Goal: Task Accomplishment & Management: Manage account settings

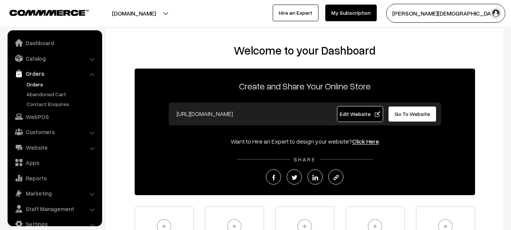
click at [37, 85] on link "Orders" at bounding box center [62, 84] width 75 height 8
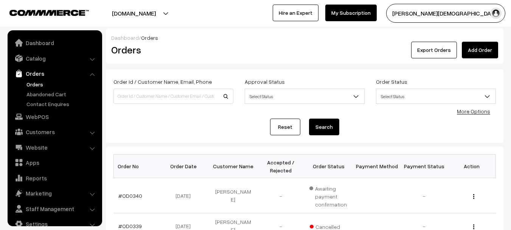
scroll to position [12, 0]
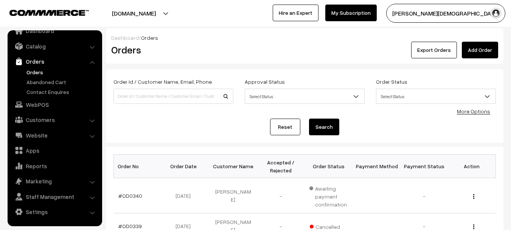
click at [195, 104] on div "Order Id / Customer Name, Email, Phone" at bounding box center [173, 92] width 131 height 31
click at [195, 103] on input at bounding box center [173, 95] width 120 height 15
paste input "OD0317"
type input "OD0317"
click at [309, 118] on button "Search" at bounding box center [324, 126] width 30 height 17
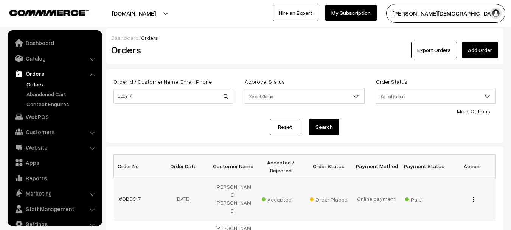
scroll to position [12, 0]
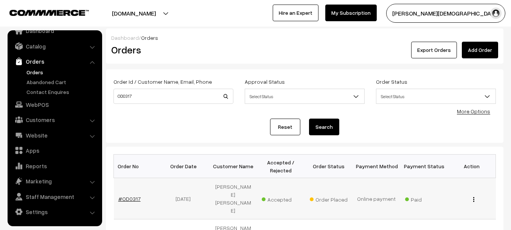
click at [128, 197] on link "#OD0317" at bounding box center [129, 198] width 22 height 6
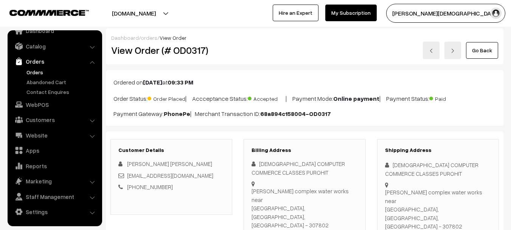
click at [186, 55] on h2 "View Order (# OD0317)" at bounding box center [171, 50] width 121 height 12
copy h2 "OD0317"
copy div "9587460991"
drag, startPoint x: 434, startPoint y: 206, endPoint x: 402, endPoint y: 208, distance: 31.5
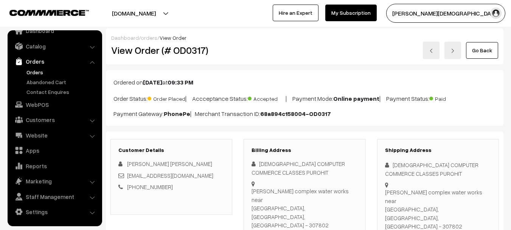
click at [400, 163] on div "KRISHNA COMPUTER COMMERCE CLASSES PUROHIT" at bounding box center [438, 168] width 106 height 17
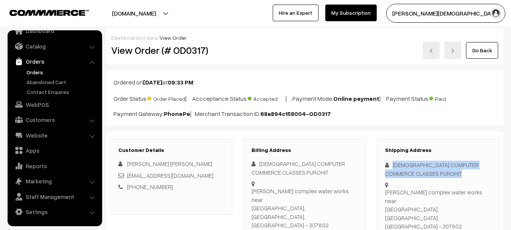
click at [400, 163] on div "KRISHNA COMPUTER COMMERCE CLASSES PUROHIT" at bounding box center [438, 168] width 106 height 17
copy div "KRISHNA COMPUTER COMMERCE CLASSES PUROHIT"
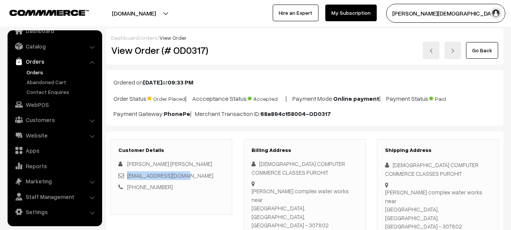
copy link "vijayitr702@gmail.com"
drag, startPoint x: 189, startPoint y: 176, endPoint x: 127, endPoint y: 179, distance: 61.3
click at [127, 179] on div "vijayitr702@gmail.com" at bounding box center [171, 175] width 106 height 9
click at [397, 188] on div "Shivam complex water works near KALANDRI, Rajasthan, India - 307802" at bounding box center [438, 209] width 106 height 43
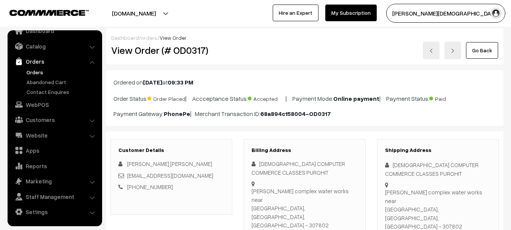
click at [397, 188] on div "Shivam complex water works near KALANDRI, Rajasthan, India - 307802" at bounding box center [438, 209] width 106 height 43
copy div "Shivam complex water works near"
click at [400, 195] on div "Shivam complex water works near KALANDRI, Rajasthan, India - 307802" at bounding box center [438, 209] width 106 height 43
copy div "KALANDRI"
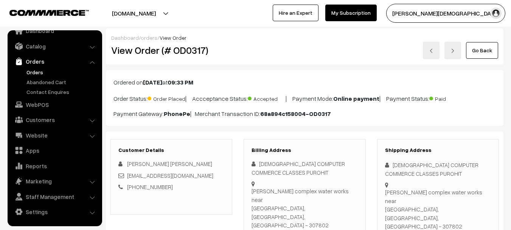
click at [466, 193] on div "Shivam complex water works near KALANDRI, Rajasthan, India - 307802" at bounding box center [438, 209] width 106 height 43
copy div "307802"
click at [192, 51] on h2 "View Order (# OD0317)" at bounding box center [171, 50] width 121 height 12
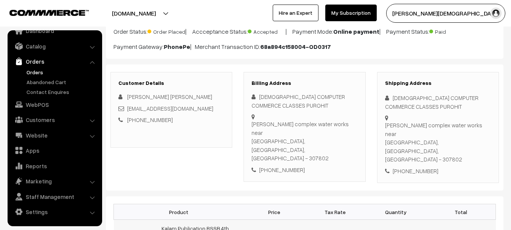
scroll to position [151, 0]
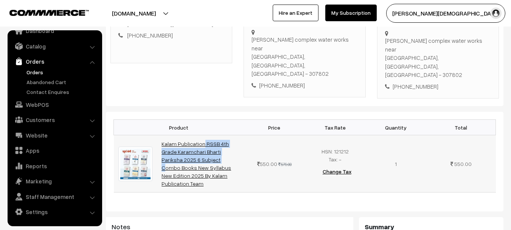
drag, startPoint x: 158, startPoint y: 108, endPoint x: 219, endPoint y: 118, distance: 61.6
click at [219, 135] on td "Kalam Publication RSSB 4th Grade Karamchari Bharti Pariksha 2025 6 Subject Comb…" at bounding box center [200, 163] width 87 height 57
copy link "Kalam Publication RSSB 4th Grade Karamchari Bharti Pariksha"
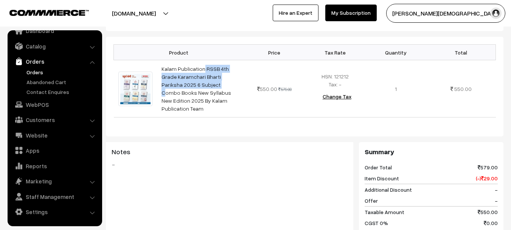
scroll to position [227, 0]
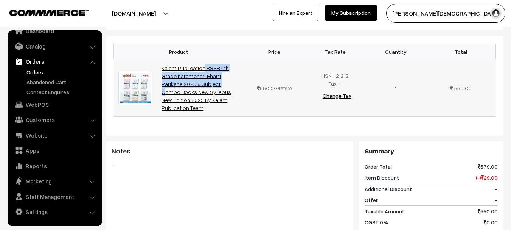
click at [211, 65] on link "Kalam Publication RSSB 4th Grade Karamchari Bharti Pariksha 2025 6 Subject Comb…" at bounding box center [196, 88] width 70 height 46
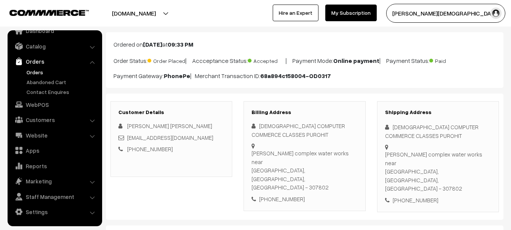
scroll to position [0, 0]
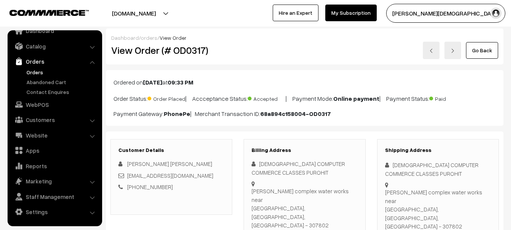
click at [195, 50] on h2 "View Order (# OD0317)" at bounding box center [171, 50] width 121 height 12
copy h2 "OD0317"
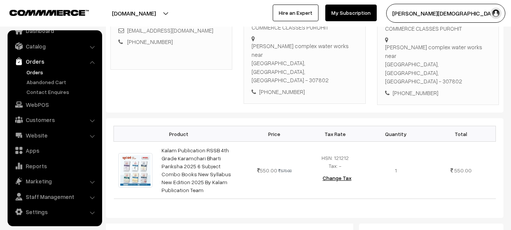
scroll to position [76, 0]
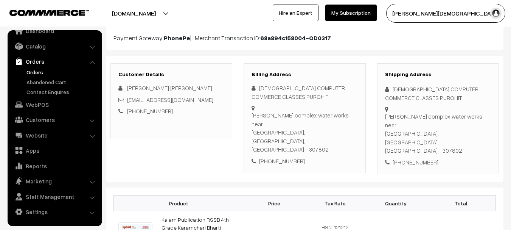
click at [399, 112] on div "Shivam complex water works near KALANDRI, Rajasthan, India - 307802" at bounding box center [438, 133] width 106 height 43
click at [403, 112] on div "Shivam complex water works near KALANDRI, Rajasthan, India - 307802" at bounding box center [438, 133] width 106 height 43
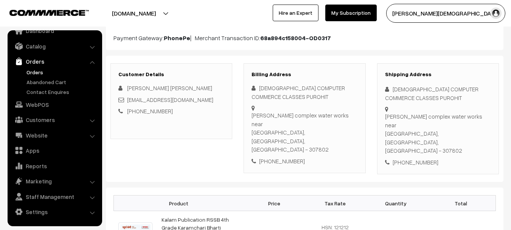
click at [395, 118] on div "Shivam complex water works near KALANDRI, Rajasthan, India - 307802" at bounding box center [438, 133] width 106 height 43
copy div "KALANDRI"
click at [469, 117] on div "Shivam complex water works near KALANDRI, Rajasthan, India - 307802" at bounding box center [438, 133] width 106 height 43
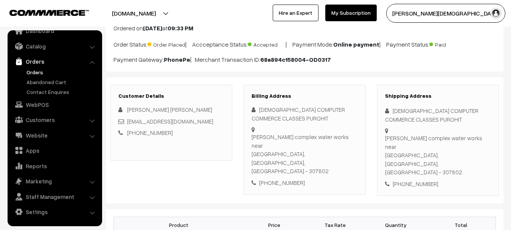
scroll to position [0, 0]
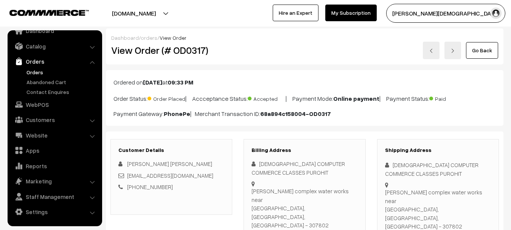
click at [39, 72] on link "Orders" at bounding box center [62, 72] width 75 height 8
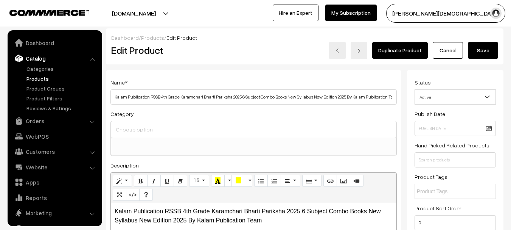
select select
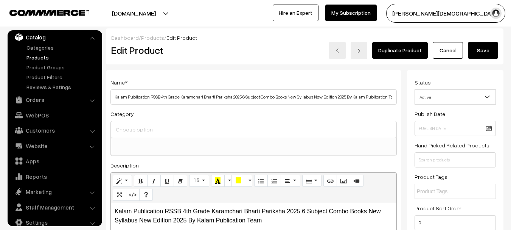
drag, startPoint x: 0, startPoint y: 0, endPoint x: 277, endPoint y: 57, distance: 283.0
click at [277, 57] on div "Duplicate Product Cancel Save" at bounding box center [387, 50] width 221 height 17
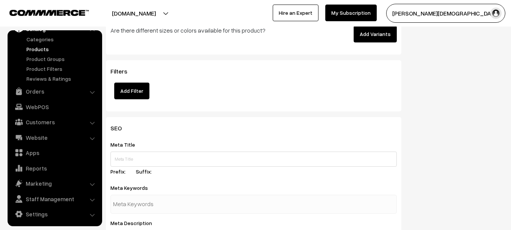
scroll to position [32, 0]
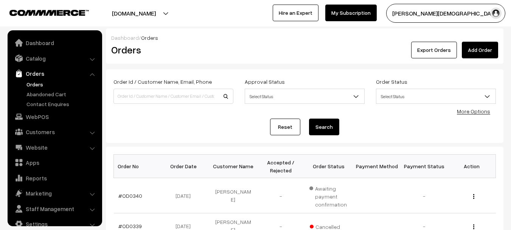
scroll to position [12, 0]
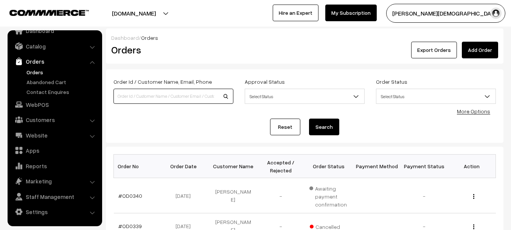
click at [199, 97] on input at bounding box center [173, 95] width 120 height 15
paste input "OD0303"
type input "OD0303"
click at [309, 118] on button "Search" at bounding box center [324, 126] width 30 height 17
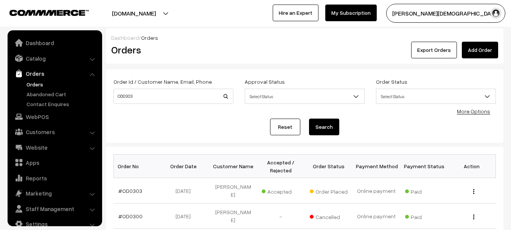
scroll to position [12, 0]
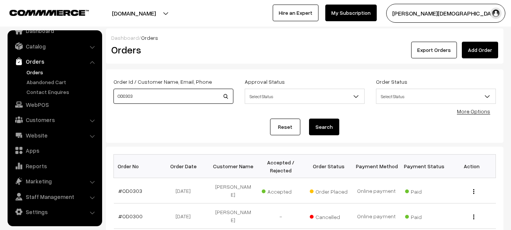
click at [230, 96] on input "OD0303" at bounding box center [173, 95] width 120 height 15
click at [227, 98] on input "OD0303" at bounding box center [173, 95] width 120 height 15
click at [226, 98] on input "OD0303" at bounding box center [173, 95] width 120 height 15
drag, startPoint x: 226, startPoint y: 98, endPoint x: 200, endPoint y: 96, distance: 25.4
click at [225, 99] on input "OD0303" at bounding box center [173, 95] width 120 height 15
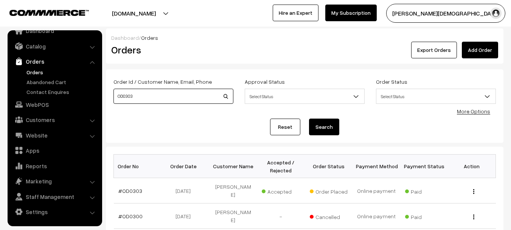
click at [200, 96] on input "OD0303" at bounding box center [173, 95] width 120 height 15
click at [309, 118] on button "Search" at bounding box center [324, 126] width 30 height 17
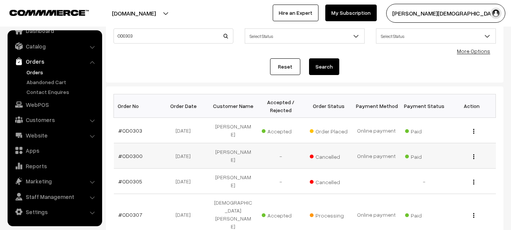
scroll to position [76, 0]
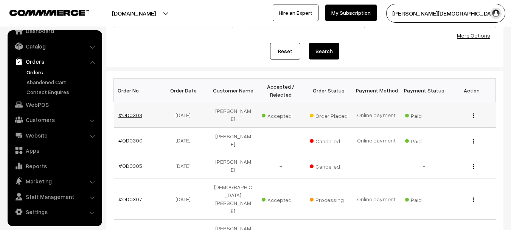
click at [133, 113] on link "#OD0303" at bounding box center [130, 115] width 24 height 6
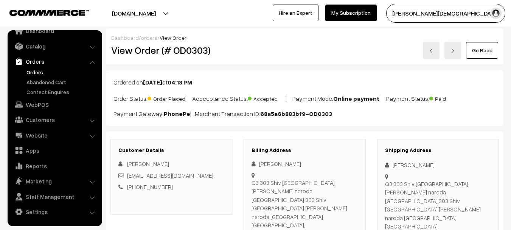
click at [189, 46] on h2 "View Order (# OD0303)" at bounding box center [171, 50] width 121 height 12
copy h2 "OD0303"
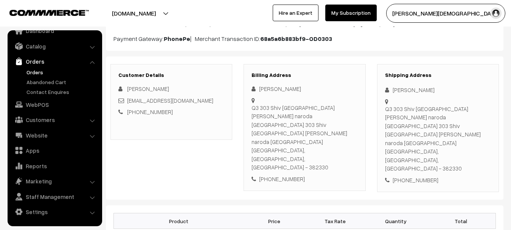
scroll to position [76, 0]
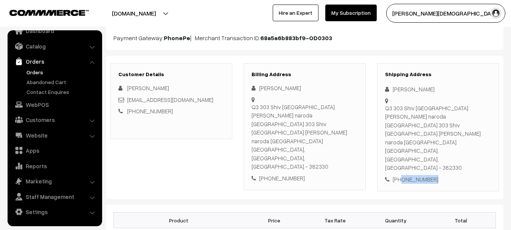
drag, startPoint x: 434, startPoint y: 153, endPoint x: 406, endPoint y: 158, distance: 28.8
click at [400, 175] on div "[PHONE_NUMBER]" at bounding box center [438, 179] width 106 height 9
copy div "8233478129"
click at [398, 88] on div "[PERSON_NAME]" at bounding box center [438, 89] width 106 height 9
copy div "[PERSON_NAME]"
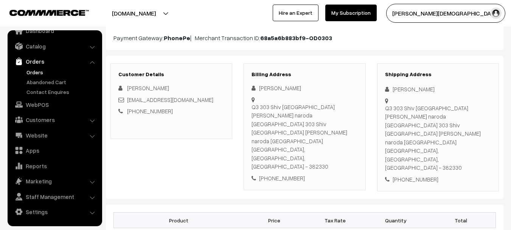
drag, startPoint x: 398, startPoint y: 88, endPoint x: 417, endPoint y: 89, distance: 19.0
click at [417, 89] on div "[PERSON_NAME]" at bounding box center [438, 89] width 106 height 9
copy div "[EMAIL_ADDRESS][DOMAIN_NAME]"
drag, startPoint x: 197, startPoint y: 99, endPoint x: 125, endPoint y: 102, distance: 72.6
click at [125, 102] on div "[EMAIL_ADDRESS][DOMAIN_NAME]" at bounding box center [171, 99] width 106 height 9
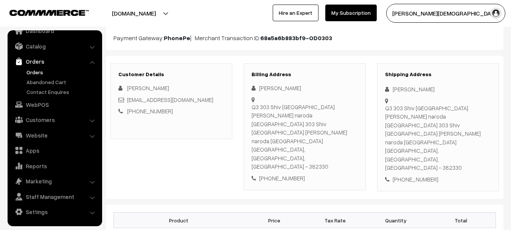
click at [400, 110] on div "Q3 303 Shiv ugati City sp ring road nava naroda ahmedabad gujarat, Q3 303 Shiv …" at bounding box center [438, 138] width 106 height 68
copy div "Q3 303 Shiv [GEOGRAPHIC_DATA] [PERSON_NAME] naroda [GEOGRAPHIC_DATA] 303 Shiv […"
click at [399, 113] on div "Q3 303 Shiv ugati City sp ring road nava naroda ahmedabad gujarat, Q3 303 Shiv …" at bounding box center [438, 138] width 106 height 68
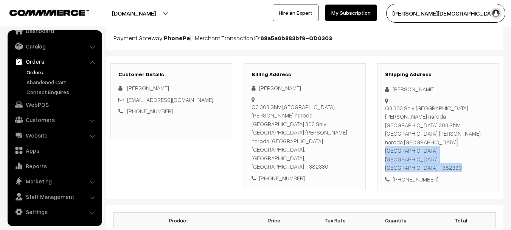
drag, startPoint x: 385, startPoint y: 108, endPoint x: 427, endPoint y: 110, distance: 41.3
click at [447, 110] on div "Shipping Address Sanvari Bishnoi Q3 303 Shiv ugati City sp ring road nava narod…" at bounding box center [438, 127] width 122 height 128
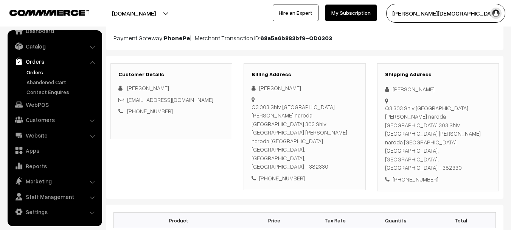
drag, startPoint x: 394, startPoint y: 112, endPoint x: 385, endPoint y: 112, distance: 9.1
click at [393, 112] on div "Q3 303 Shiv ugati City sp ring road nava naroda ahmedabad gujarat, Q3 303 Shiv …" at bounding box center [438, 138] width 106 height 68
drag, startPoint x: 386, startPoint y: 109, endPoint x: 401, endPoint y: 119, distance: 18.4
click at [401, 119] on div "Q3 303 Shiv ugati City sp ring road nava naroda ahmedabad gujarat, Q3 303 Shiv …" at bounding box center [438, 138] width 106 height 68
copy div "Q3 303 Shiv ugati City sp ring road nava naroda"
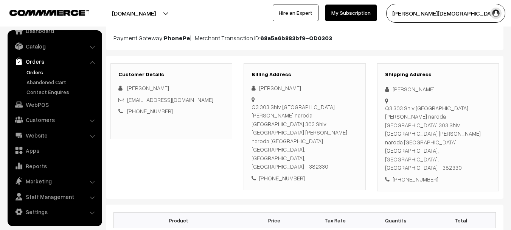
click at [422, 116] on div "Q3 303 Shiv ugati City sp ring road nava naroda ahmedabad gujarat, Q3 303 Shiv …" at bounding box center [438, 138] width 106 height 68
click at [459, 144] on div "Q3 303 Shiv ugati City sp ring road nava naroda ahmedabad gujarat, Q3 303 Shiv …" at bounding box center [438, 138] width 106 height 68
copy div "382330"
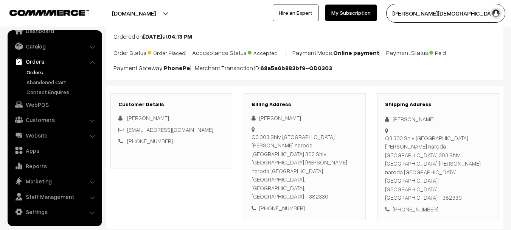
scroll to position [0, 0]
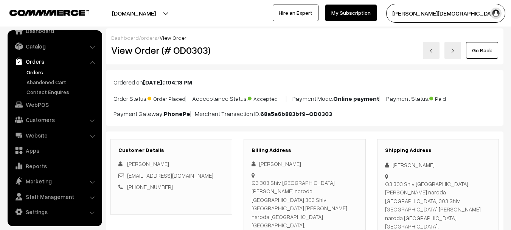
click at [192, 48] on h2 "View Order (# OD0303)" at bounding box center [171, 50] width 121 height 12
click at [192, 47] on h2 "View Order (# OD0303)" at bounding box center [171, 50] width 121 height 12
copy h2 "OD0303"
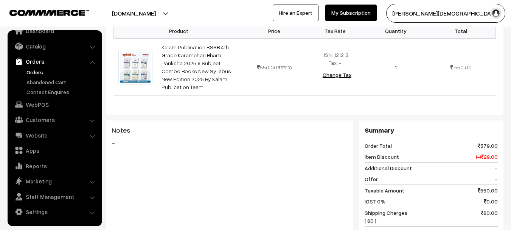
scroll to position [227, 0]
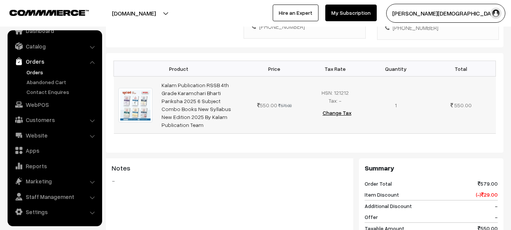
click at [159, 76] on td "Kalam Publication RSSB 4th Grade Karamchari Bharti Pariksha 2025 6 Subject Comb…" at bounding box center [200, 104] width 87 height 57
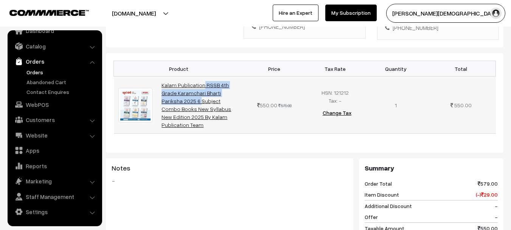
drag, startPoint x: 159, startPoint y: 55, endPoint x: 199, endPoint y: 65, distance: 40.6
click at [199, 76] on td "Kalam Publication RSSB 4th Grade Karamchari Bharti Pariksha 2025 6 Subject Comb…" at bounding box center [200, 104] width 87 height 57
copy link "Kalam Publication RSSB 4th Grade Karamchari Bharti"
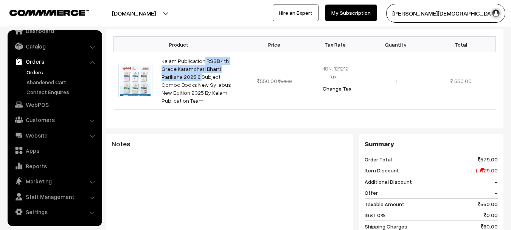
scroll to position [151, 0]
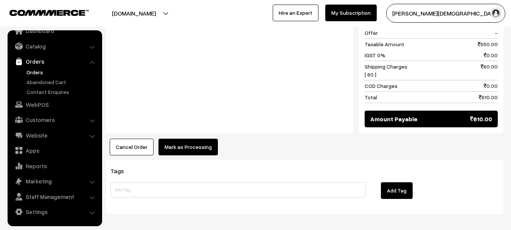
click at [185, 138] on button "Mark as Processing" at bounding box center [187, 146] width 59 height 17
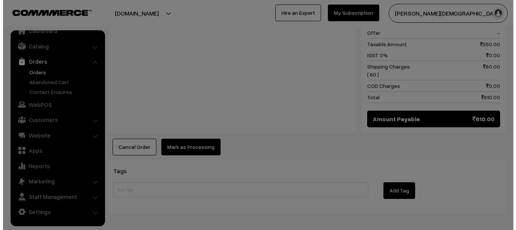
scroll to position [402, 0]
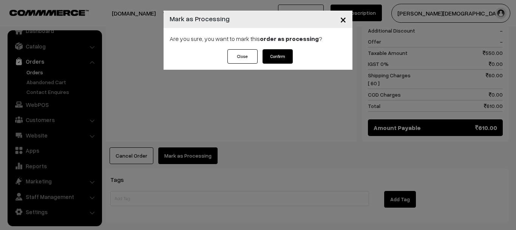
click at [280, 55] on button "Confirm" at bounding box center [278, 56] width 30 height 14
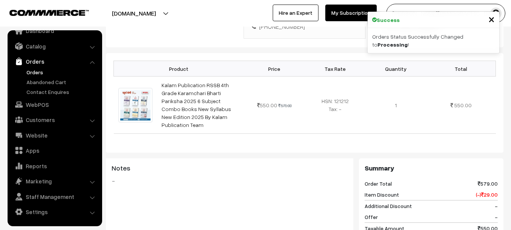
scroll to position [378, 0]
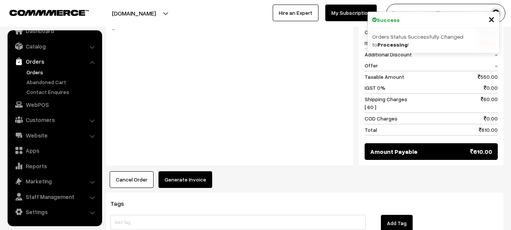
click at [201, 171] on button "Generate Invoice" at bounding box center [185, 179] width 54 height 17
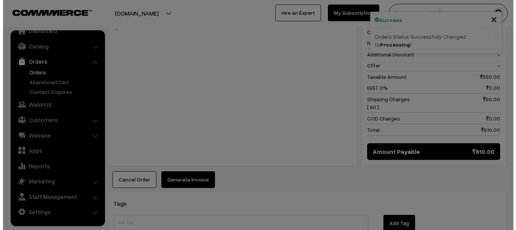
scroll to position [369, 0]
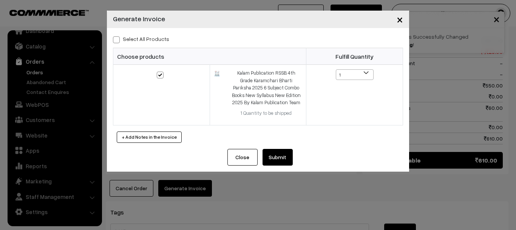
click at [290, 156] on button "Submit" at bounding box center [278, 157] width 30 height 17
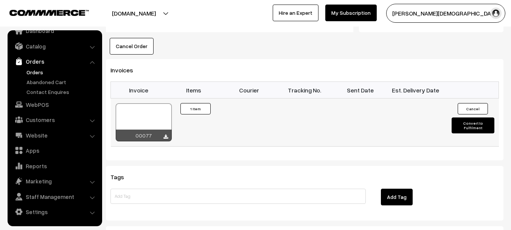
scroll to position [454, 0]
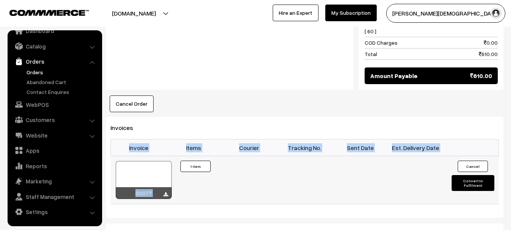
drag, startPoint x: 468, startPoint y: 141, endPoint x: 468, endPoint y: 146, distance: 5.7
click at [468, 156] on td "Cancel Convert to Fulfilment" at bounding box center [471, 180] width 56 height 48
click at [465, 175] on button "Convert to Fulfilment" at bounding box center [472, 183] width 43 height 16
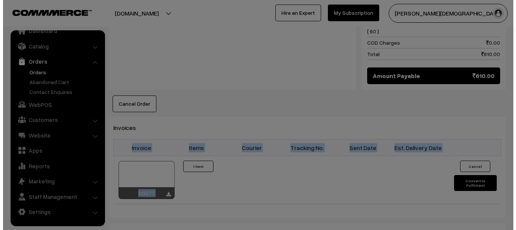
scroll to position [445, 0]
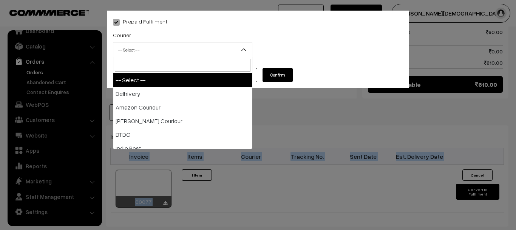
click at [196, 52] on span "-- Select --" at bounding box center [182, 49] width 139 height 13
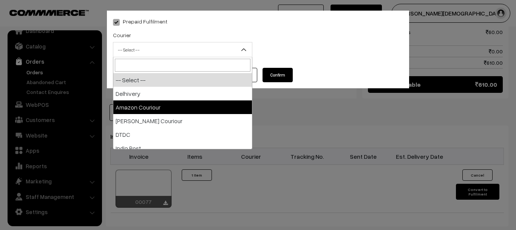
select select "2"
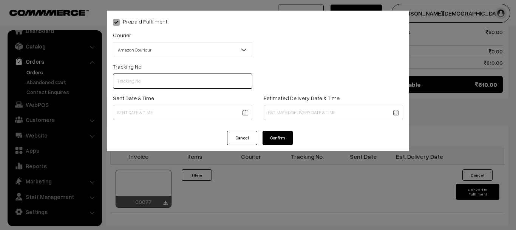
click at [172, 78] on input "text" at bounding box center [183, 80] width 140 height 15
paste input "165902661336"
type input "165902661336"
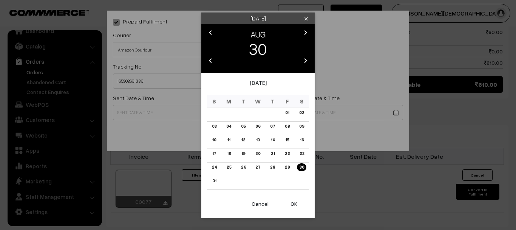
click at [305, 166] on link "30" at bounding box center [301, 167] width 9 height 8
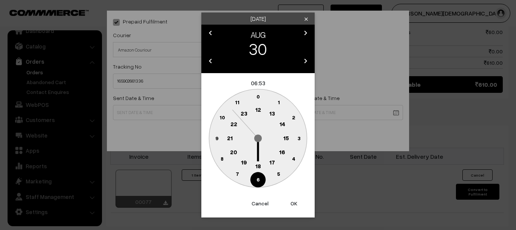
click at [255, 168] on circle at bounding box center [259, 166] width 16 height 16
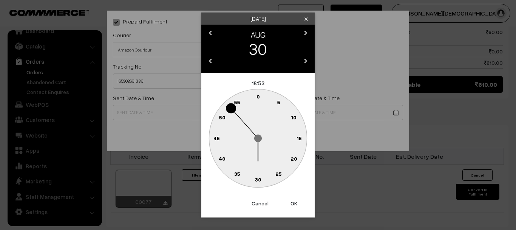
click at [261, 179] on text "30" at bounding box center [258, 179] width 6 height 6
type input "30-08-2025 18:30"
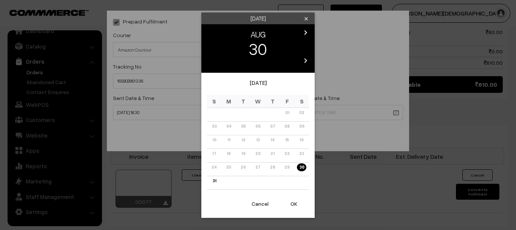
click at [307, 62] on icon "chevron_right" at bounding box center [305, 60] width 9 height 9
click at [307, 59] on icon "chevron_right" at bounding box center [305, 60] width 9 height 9
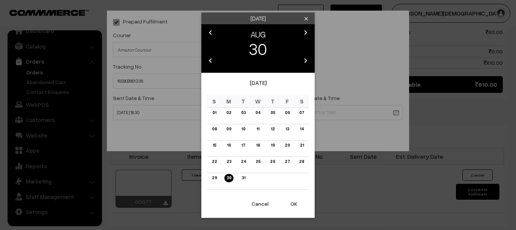
click at [306, 59] on icon "chevron_right" at bounding box center [305, 60] width 9 height 9
click at [303, 61] on icon "chevron_right" at bounding box center [305, 60] width 9 height 9
click at [304, 60] on icon "chevron_right" at bounding box center [305, 60] width 9 height 9
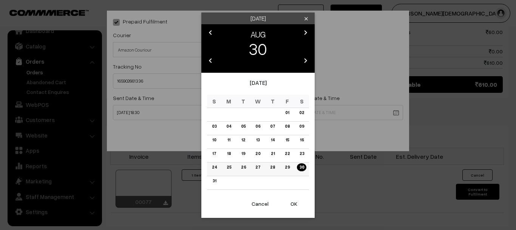
click at [215, 173] on td "24" at bounding box center [214, 169] width 15 height 14
click at [216, 181] on link "31" at bounding box center [215, 181] width 8 height 8
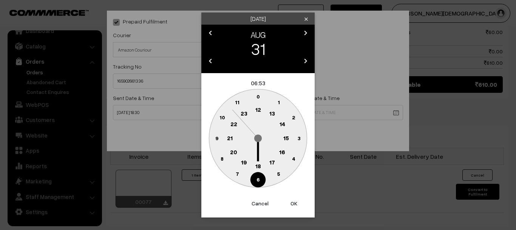
click at [214, 34] on icon "chevron_left" at bounding box center [210, 32] width 9 height 9
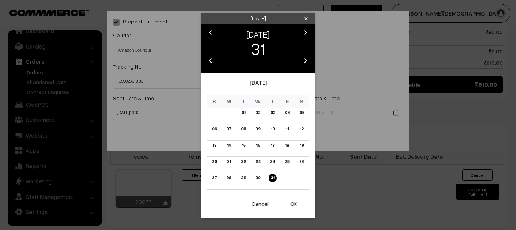
click at [300, 37] on div "JUL" at bounding box center [258, 34] width 85 height 13
click at [302, 35] on icon "chevron_right" at bounding box center [305, 32] width 9 height 9
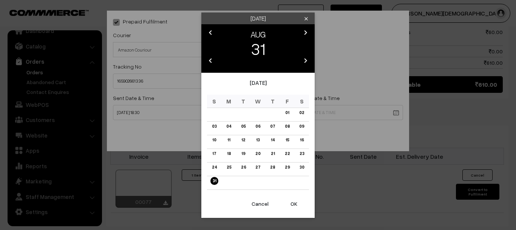
click at [302, 34] on icon "chevron_right" at bounding box center [305, 32] width 9 height 9
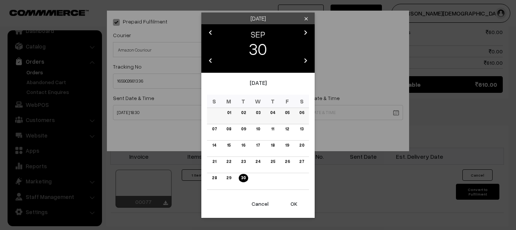
click at [287, 113] on link "05" at bounding box center [287, 113] width 9 height 8
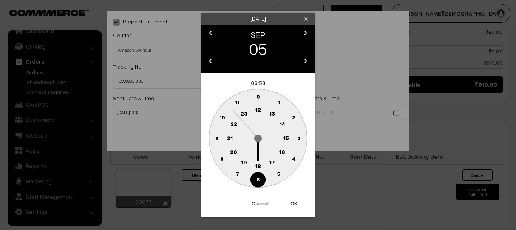
click at [259, 166] on text "18" at bounding box center [259, 165] width 6 height 7
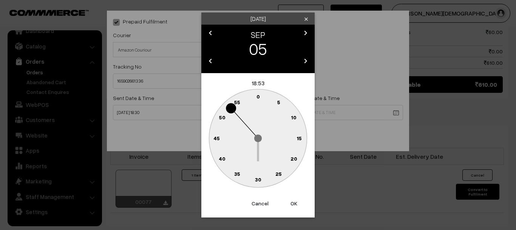
click at [257, 176] on text "30" at bounding box center [258, 179] width 6 height 6
type input "05-09-2031 18:30"
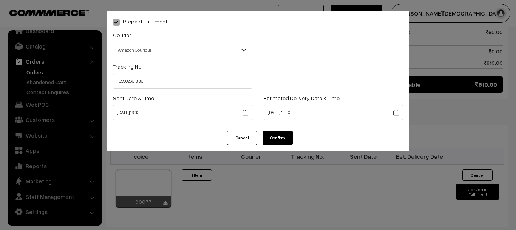
click at [278, 140] on button "Confirm" at bounding box center [278, 137] width 30 height 14
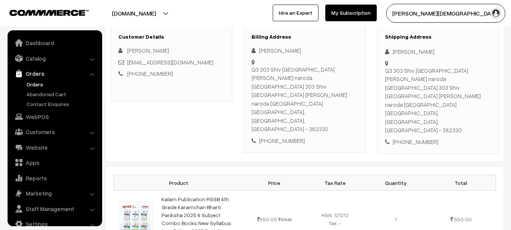
click at [36, 78] on link "Orders" at bounding box center [54, 74] width 90 height 14
click at [34, 84] on link "Orders" at bounding box center [62, 84] width 75 height 8
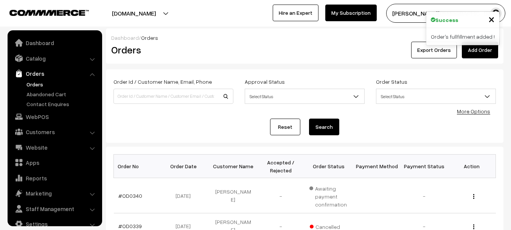
scroll to position [12, 0]
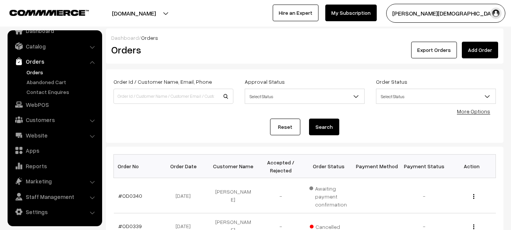
click at [186, 87] on div "Order Id / Customer Name, Email, Phone" at bounding box center [173, 90] width 120 height 27
click at [189, 98] on input at bounding box center [173, 95] width 120 height 15
paste input "OD0317"
type input "OD0317"
click at [309, 118] on button "Search" at bounding box center [324, 126] width 30 height 17
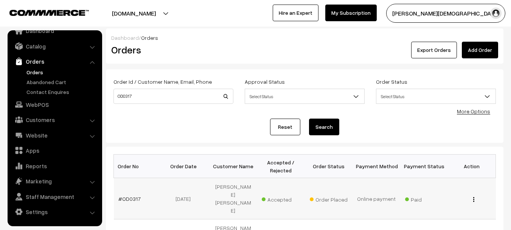
scroll to position [38, 0]
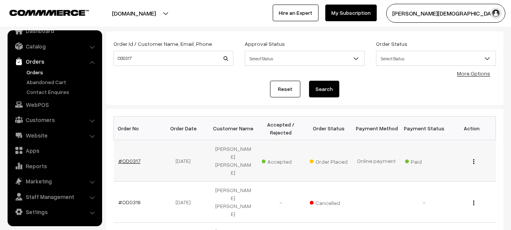
click at [130, 163] on link "#OD0317" at bounding box center [129, 160] width 22 height 6
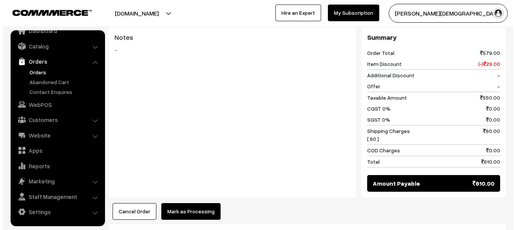
scroll to position [397, 0]
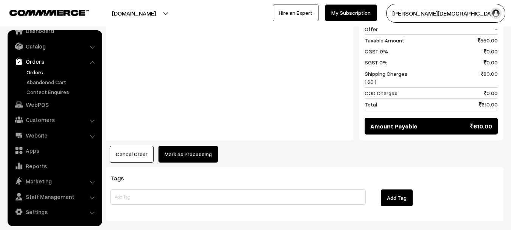
click at [195, 146] on button "Mark as Processing" at bounding box center [187, 154] width 59 height 17
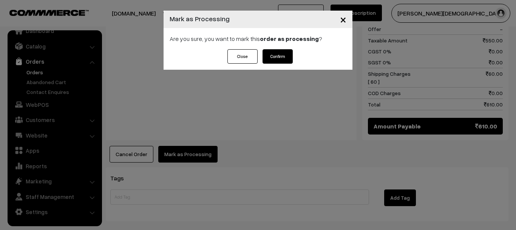
click at [286, 50] on button "Confirm" at bounding box center [278, 56] width 30 height 14
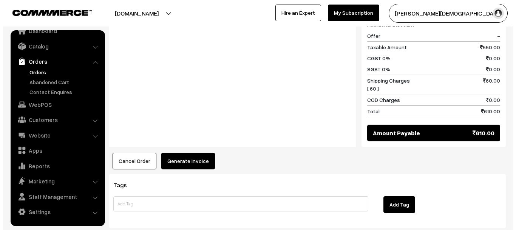
scroll to position [397, 0]
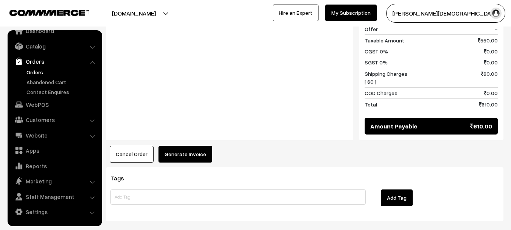
click at [185, 146] on button "Generate Invoice" at bounding box center [185, 154] width 54 height 17
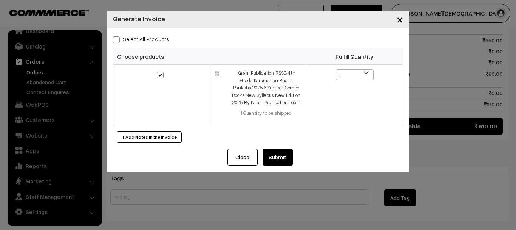
drag, startPoint x: 290, startPoint y: 142, endPoint x: 284, endPoint y: 157, distance: 15.9
click at [290, 146] on div "Select All Products Choose products Fulfill Quantity 1 1" at bounding box center [258, 88] width 302 height 121
click at [284, 157] on button "Submit" at bounding box center [278, 157] width 30 height 17
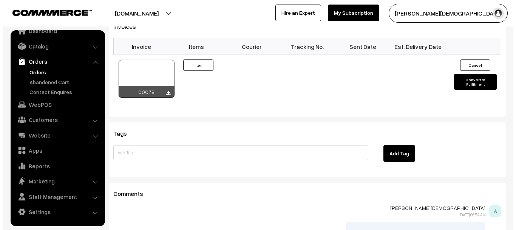
scroll to position [398, 0]
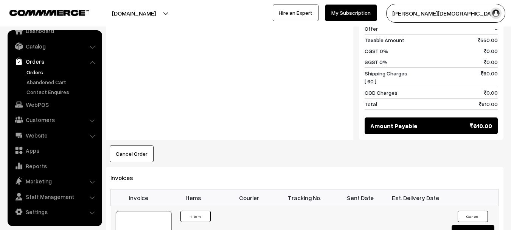
click at [481, 206] on td "Cancel Convert to Fulfilment" at bounding box center [471, 230] width 56 height 48
click at [479, 206] on td "Cancel Convert to Fulfilment" at bounding box center [471, 230] width 56 height 48
click at [482, 225] on button "Convert to Fulfilment" at bounding box center [472, 233] width 43 height 16
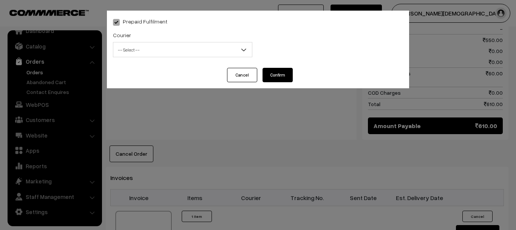
drag, startPoint x: 197, startPoint y: 45, endPoint x: 188, endPoint y: 52, distance: 11.6
click at [196, 45] on span "-- Select --" at bounding box center [182, 49] width 139 height 13
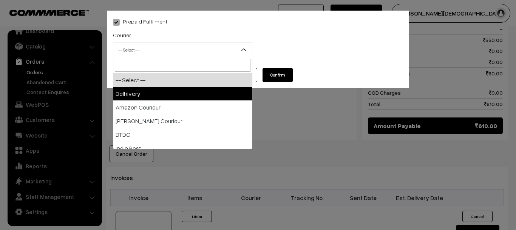
drag, startPoint x: 146, startPoint y: 98, endPoint x: 157, endPoint y: 98, distance: 10.2
select select "1"
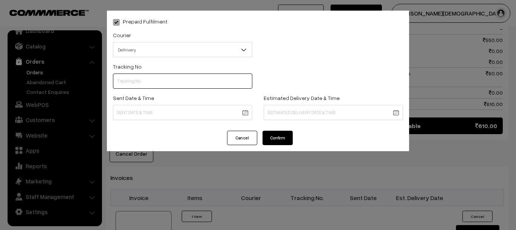
click at [163, 81] on input "text" at bounding box center [183, 80] width 140 height 15
paste input "5548710269242"
type input "5548710269242"
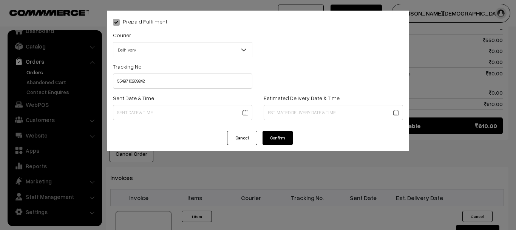
click at [161, 115] on body "Thank you for showing interest. Our team will call you shortly. Close [DOMAIN_N…" at bounding box center [258, 30] width 516 height 857
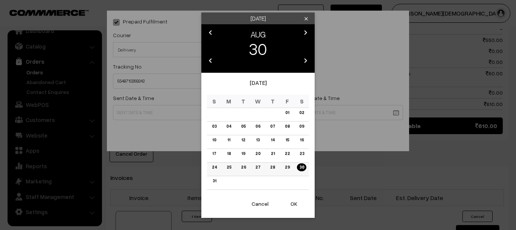
click at [301, 171] on td "30" at bounding box center [302, 169] width 15 height 14
click at [302, 170] on link "30" at bounding box center [301, 167] width 9 height 8
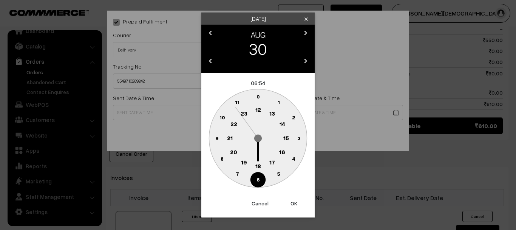
drag, startPoint x: 256, startPoint y: 164, endPoint x: 257, endPoint y: 171, distance: 6.8
click at [256, 164] on text "18" at bounding box center [259, 165] width 6 height 7
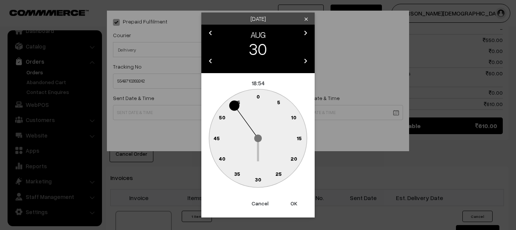
click at [256, 172] on circle at bounding box center [259, 180] width 16 height 16
type input "[DATE] 18:30"
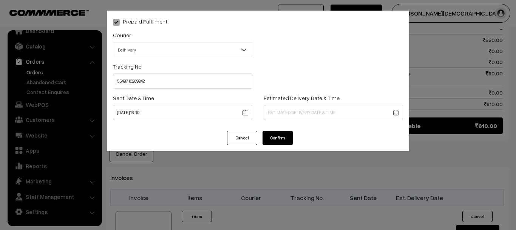
click at [314, 115] on body "Thank you for showing interest. Our team will call you shortly. Close [DOMAIN_N…" at bounding box center [258, 30] width 516 height 857
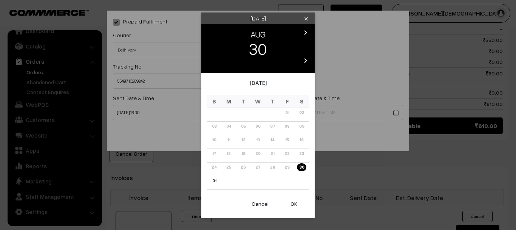
click at [302, 33] on icon "chevron_right" at bounding box center [305, 32] width 9 height 9
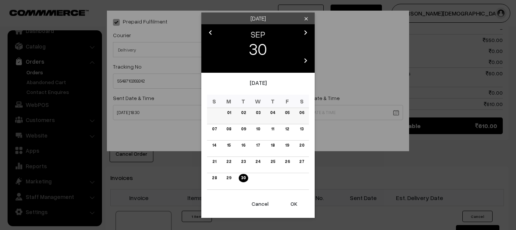
click at [290, 112] on link "05" at bounding box center [287, 113] width 9 height 8
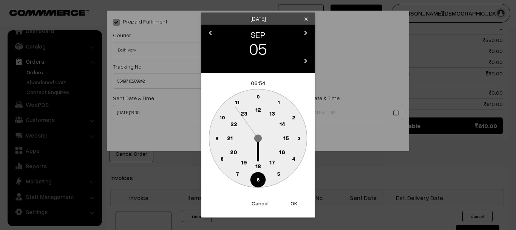
click at [261, 165] on circle at bounding box center [259, 166] width 16 height 16
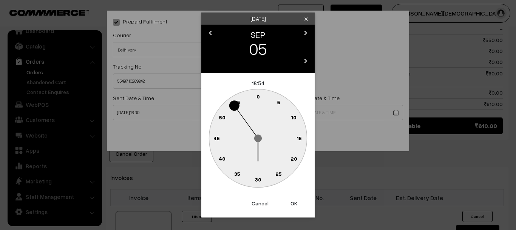
click at [261, 181] on circle at bounding box center [259, 180] width 16 height 16
type input "05-09-2025 18:30"
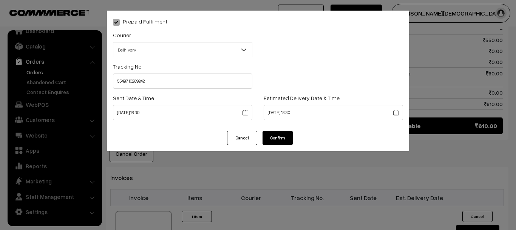
click at [300, 121] on div "Estimated Delivery Date & Time 05-09-2025 18:30" at bounding box center [333, 108] width 151 height 31
click at [286, 142] on button "Confirm" at bounding box center [278, 137] width 30 height 14
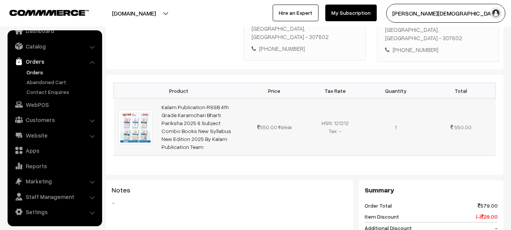
scroll to position [133, 0]
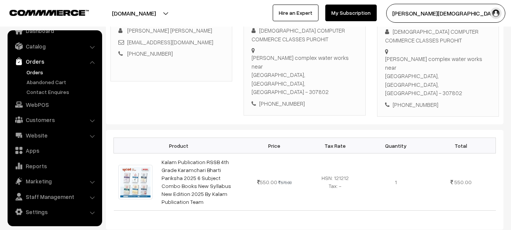
click at [31, 73] on link "Orders" at bounding box center [62, 72] width 75 height 8
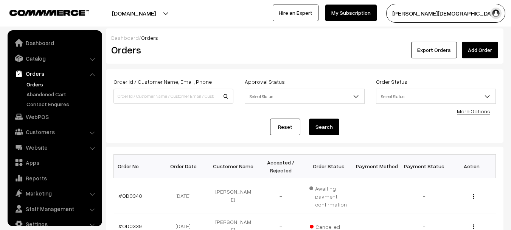
scroll to position [12, 0]
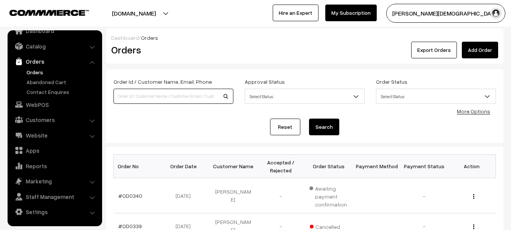
click at [194, 96] on input at bounding box center [173, 95] width 120 height 15
paste input "OD0202"
type input "OD0202"
click at [309, 118] on button "Search" at bounding box center [324, 126] width 30 height 17
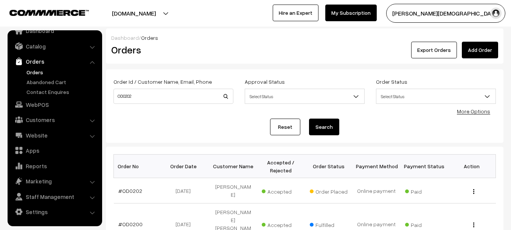
drag, startPoint x: 149, startPoint y: 81, endPoint x: 153, endPoint y: 93, distance: 12.8
click at [152, 86] on div "Order Id / Customer Name, Email, Phone OD0202" at bounding box center [173, 90] width 120 height 27
click at [154, 93] on input "OD0202" at bounding box center [173, 95] width 120 height 15
click at [132, 189] on link "#OD0202" at bounding box center [130, 190] width 24 height 6
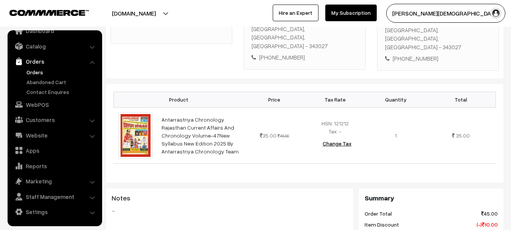
scroll to position [76, 0]
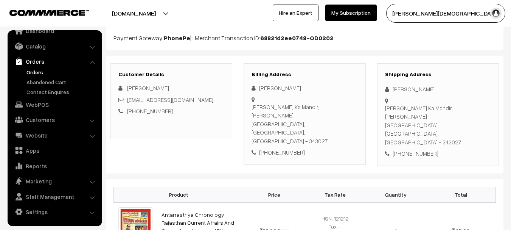
click at [408, 86] on div "[PERSON_NAME]" at bounding box center [438, 89] width 106 height 9
click at [407, 86] on div "[PERSON_NAME]" at bounding box center [438, 89] width 106 height 9
copy div "[PERSON_NAME]"
click at [414, 126] on div "Shipping Address Anil Puniya [PERSON_NAME] Ka Mandir, [GEOGRAPHIC_DATA], [GEOGR…" at bounding box center [438, 114] width 122 height 102
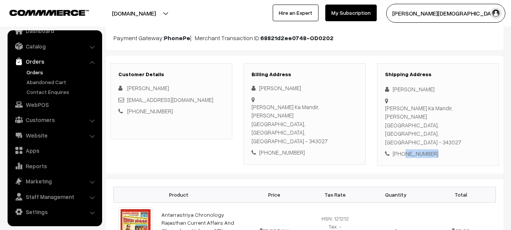
click at [414, 126] on div "Shipping Address Anil Puniya Hanuman ji Ka Mandir, Dawal Sanchore, Rajasthan, I…" at bounding box center [438, 114] width 122 height 102
copy div "9928302865"
drag, startPoint x: 192, startPoint y: 99, endPoint x: 127, endPoint y: 103, distance: 65.5
click at [127, 103] on div "[EMAIL_ADDRESS][DOMAIN_NAME]" at bounding box center [171, 99] width 106 height 9
copy link "[EMAIL_ADDRESS][DOMAIN_NAME]"
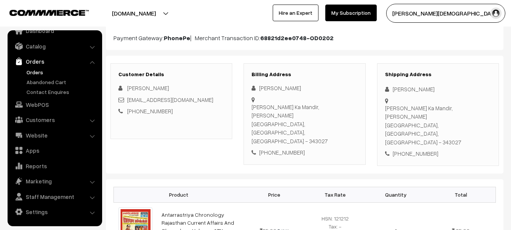
click at [399, 104] on div "Hanuman ji Ka Mandir, Dawal Sanchore, Rajasthan, India - 343027" at bounding box center [438, 125] width 106 height 43
copy div "Hanuman ji Ka Mandir, [PERSON_NAME]"
click at [410, 111] on div "Hanuman ji Ka Mandir, Dawal Sanchore, Rajasthan, India - 343027" at bounding box center [438, 125] width 106 height 43
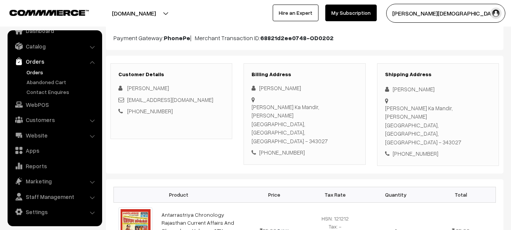
click at [410, 111] on div "Hanuman ji Ka Mandir, Dawal Sanchore, Rajasthan, India - 343027" at bounding box center [438, 125] width 106 height 43
copy div "Sanchore"
click at [464, 110] on div "Hanuman ji Ka Mandir, Dawal Sanchore, Rajasthan, India - 343027" at bounding box center [438, 125] width 106 height 43
copy div "343027"
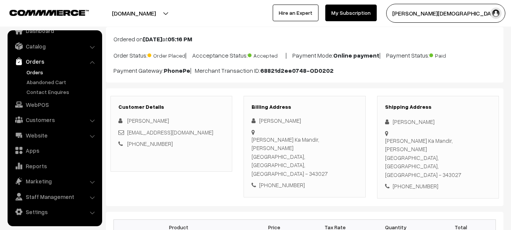
scroll to position [0, 0]
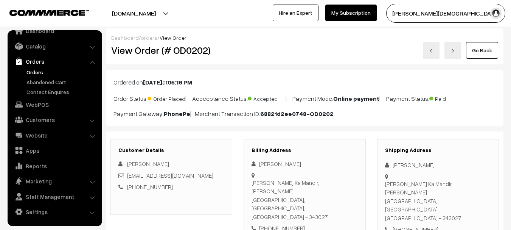
click at [194, 52] on h2 "View Order (# OD0202)" at bounding box center [171, 50] width 121 height 12
copy h2 "OD0202"
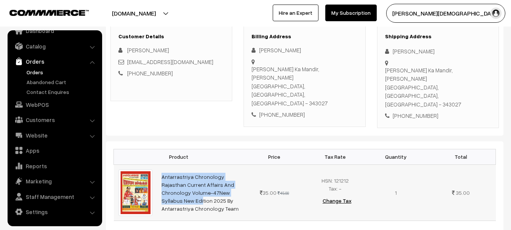
copy tr "Antarrastriya Chronology Rajasthan Current Affairs And Chronology Volume-47New"
drag, startPoint x: 181, startPoint y: 152, endPoint x: 231, endPoint y: 164, distance: 51.4
click at [231, 164] on tr "Antarrastriya Chronology Rajasthan Current Affairs And Chronology Volume-47New …" at bounding box center [305, 192] width 382 height 56
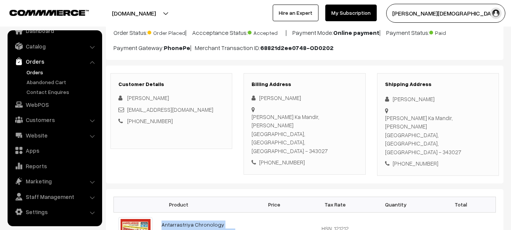
scroll to position [0, 0]
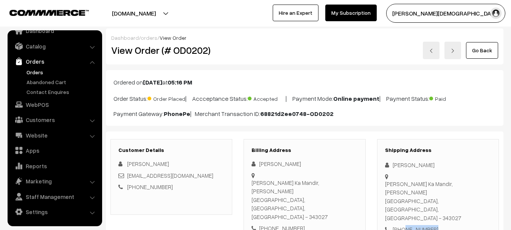
drag, startPoint x: 441, startPoint y: 192, endPoint x: 402, endPoint y: 199, distance: 39.2
click at [402, 225] on div "[PHONE_NUMBER]" at bounding box center [438, 229] width 106 height 9
copy div "9928302865"
click at [397, 170] on div "Shipping Address Anil Puniya Hanuman ji Ka Mandir, Dawal Sanchore, Rajasthan, I…" at bounding box center [438, 190] width 122 height 102
click at [395, 161] on div "[PERSON_NAME]" at bounding box center [438, 164] width 106 height 9
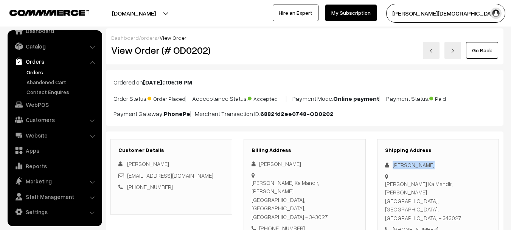
drag, startPoint x: 395, startPoint y: 161, endPoint x: 417, endPoint y: 164, distance: 21.7
click at [417, 164] on div "[PERSON_NAME]" at bounding box center [438, 164] width 106 height 9
copy div "[PERSON_NAME]"
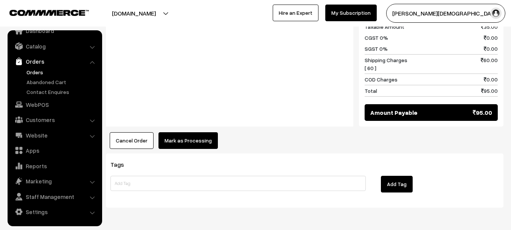
click at [192, 132] on button "Mark as Processing" at bounding box center [187, 140] width 59 height 17
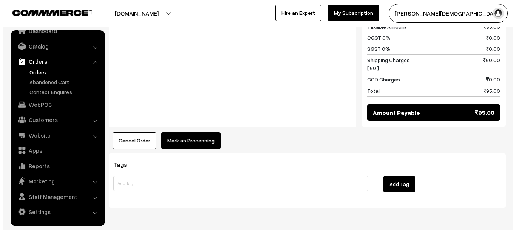
scroll to position [402, 0]
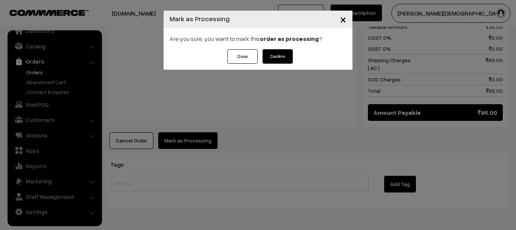
click at [284, 58] on button "Confirm" at bounding box center [278, 56] width 30 height 14
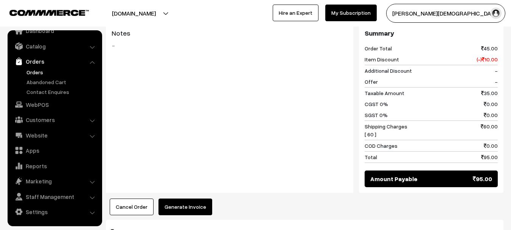
scroll to position [402, 0]
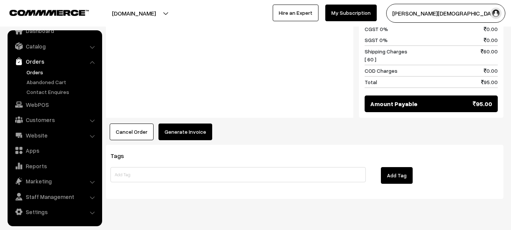
drag, startPoint x: 209, startPoint y: 115, endPoint x: 203, endPoint y: 116, distance: 6.8
click at [209, 123] on div "Cancel Order × Cancel Order Are you sure, you want to cancel this order? Close …" at bounding box center [304, 131] width 397 height 17
click at [203, 123] on button "Generate Invoice" at bounding box center [185, 131] width 54 height 17
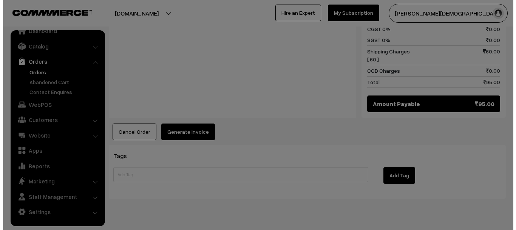
scroll to position [402, 0]
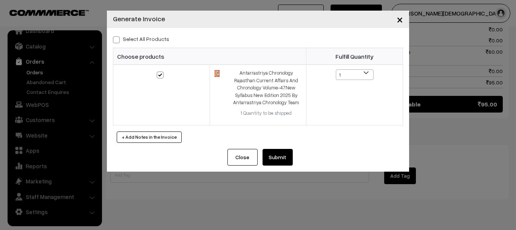
click at [288, 154] on button "Submit" at bounding box center [278, 157] width 30 height 17
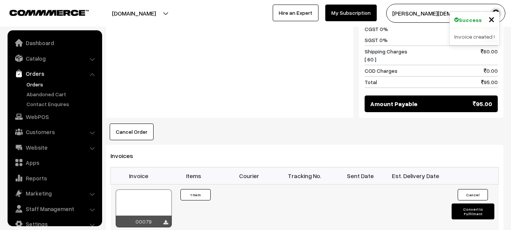
scroll to position [12, 0]
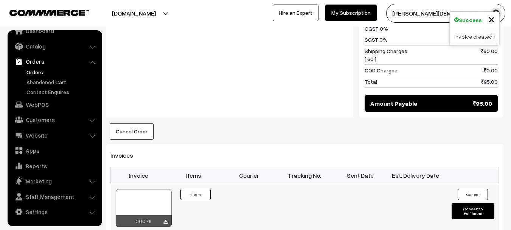
click at [473, 203] on button "Convert to Fulfilment" at bounding box center [472, 211] width 43 height 16
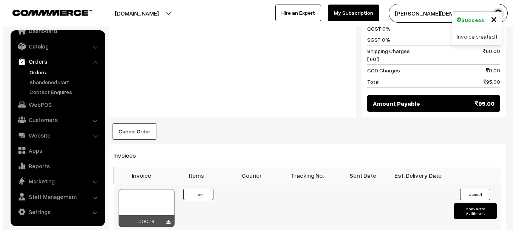
scroll to position [403, 0]
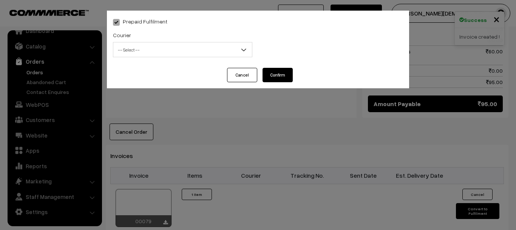
click at [167, 53] on span "-- Select --" at bounding box center [182, 49] width 139 height 13
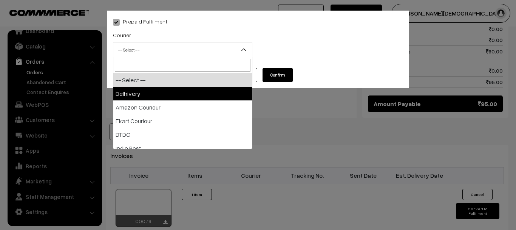
select select "1"
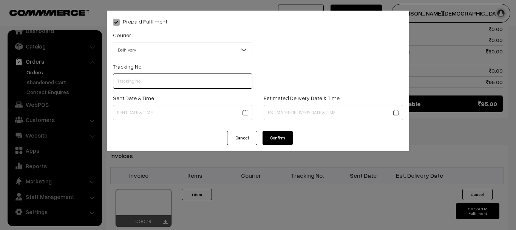
click at [177, 79] on input "text" at bounding box center [183, 80] width 140 height 15
paste input "14519131365072"
type input "14519131365072"
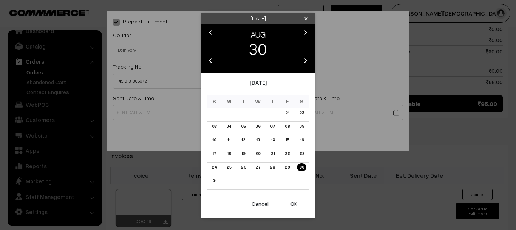
click at [169, 116] on body "Thank you for showing interest. Our team will call you shortly. Close onlineboo…" at bounding box center [258, 17] width 516 height 840
click at [301, 169] on link "30" at bounding box center [301, 167] width 9 height 8
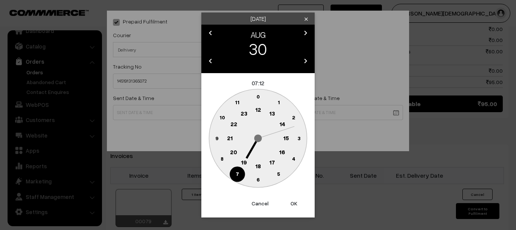
click at [258, 168] on text "18" at bounding box center [259, 165] width 6 height 7
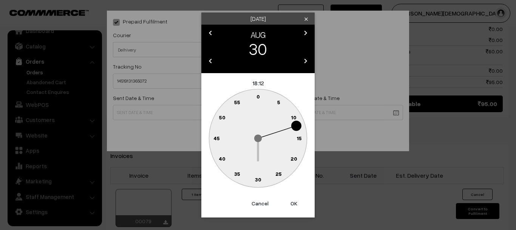
click at [260, 177] on text "30" at bounding box center [258, 179] width 6 height 6
type input "30-08-2025 18:30"
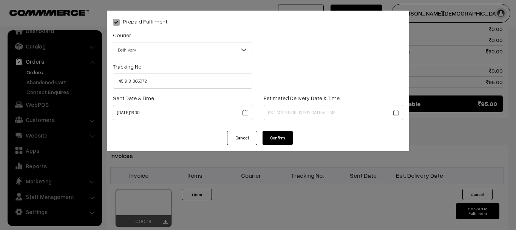
click at [310, 118] on body "Thank you for showing interest. Our team will call you shortly. Close onlineboo…" at bounding box center [258, 17] width 516 height 840
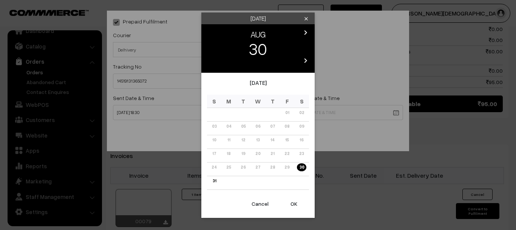
click at [306, 61] on icon "chevron_right" at bounding box center [305, 60] width 9 height 9
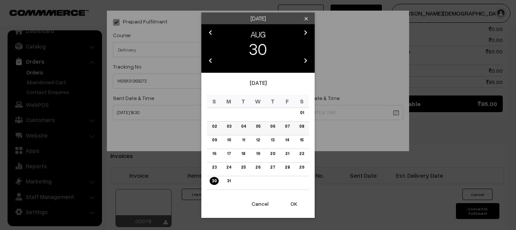
click at [256, 127] on link "05" at bounding box center [258, 126] width 9 height 8
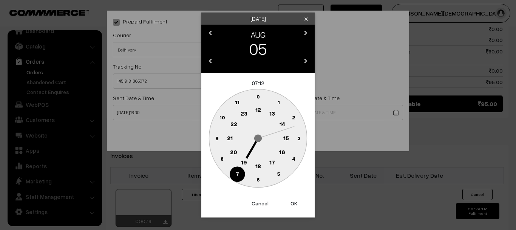
click at [262, 166] on circle at bounding box center [259, 166] width 16 height 16
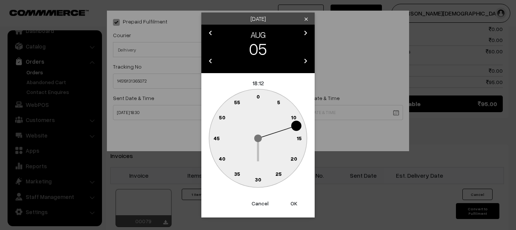
click at [258, 179] on text "30" at bounding box center [258, 179] width 6 height 6
type input "05-08-2026 18:30"
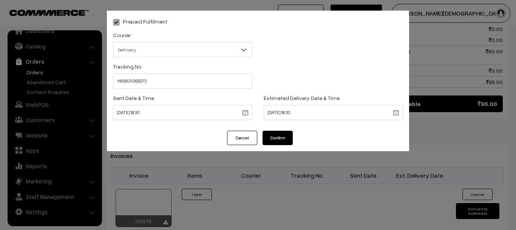
drag, startPoint x: 289, startPoint y: 203, endPoint x: 293, endPoint y: 193, distance: 10.2
click at [289, 203] on div "Prepaid Fulfilment Courier -- Select -- Delhivery Amazon Couriour Ekart Couriou…" at bounding box center [258, 115] width 516 height 230
click at [285, 132] on button "Confirm" at bounding box center [278, 137] width 30 height 14
